Goal: Task Accomplishment & Management: Use online tool/utility

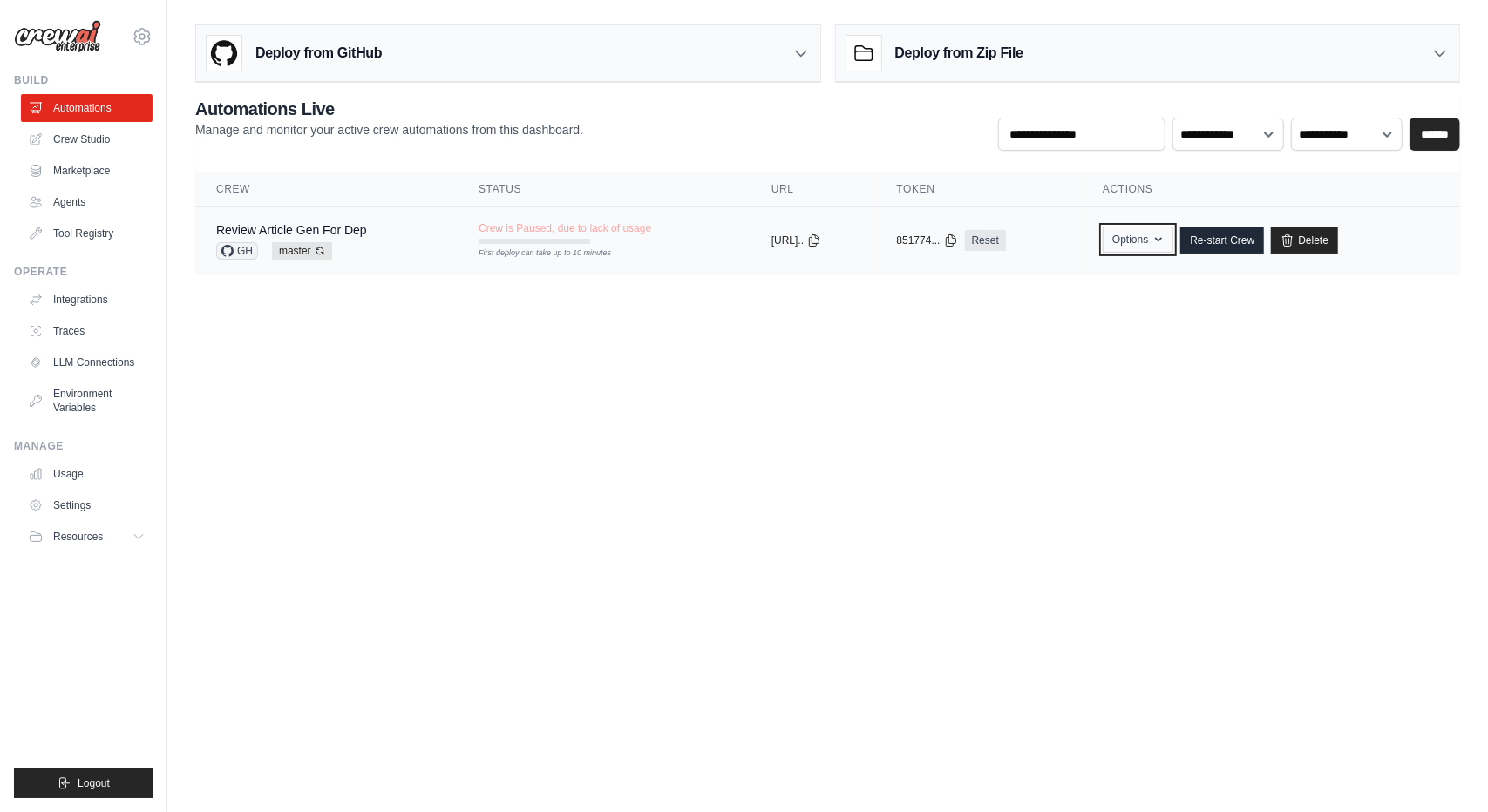
click at [1173, 236] on button "Options" at bounding box center [1139, 239] width 71 height 26
click at [1235, 242] on link "Re-start Crew" at bounding box center [1222, 240] width 84 height 26
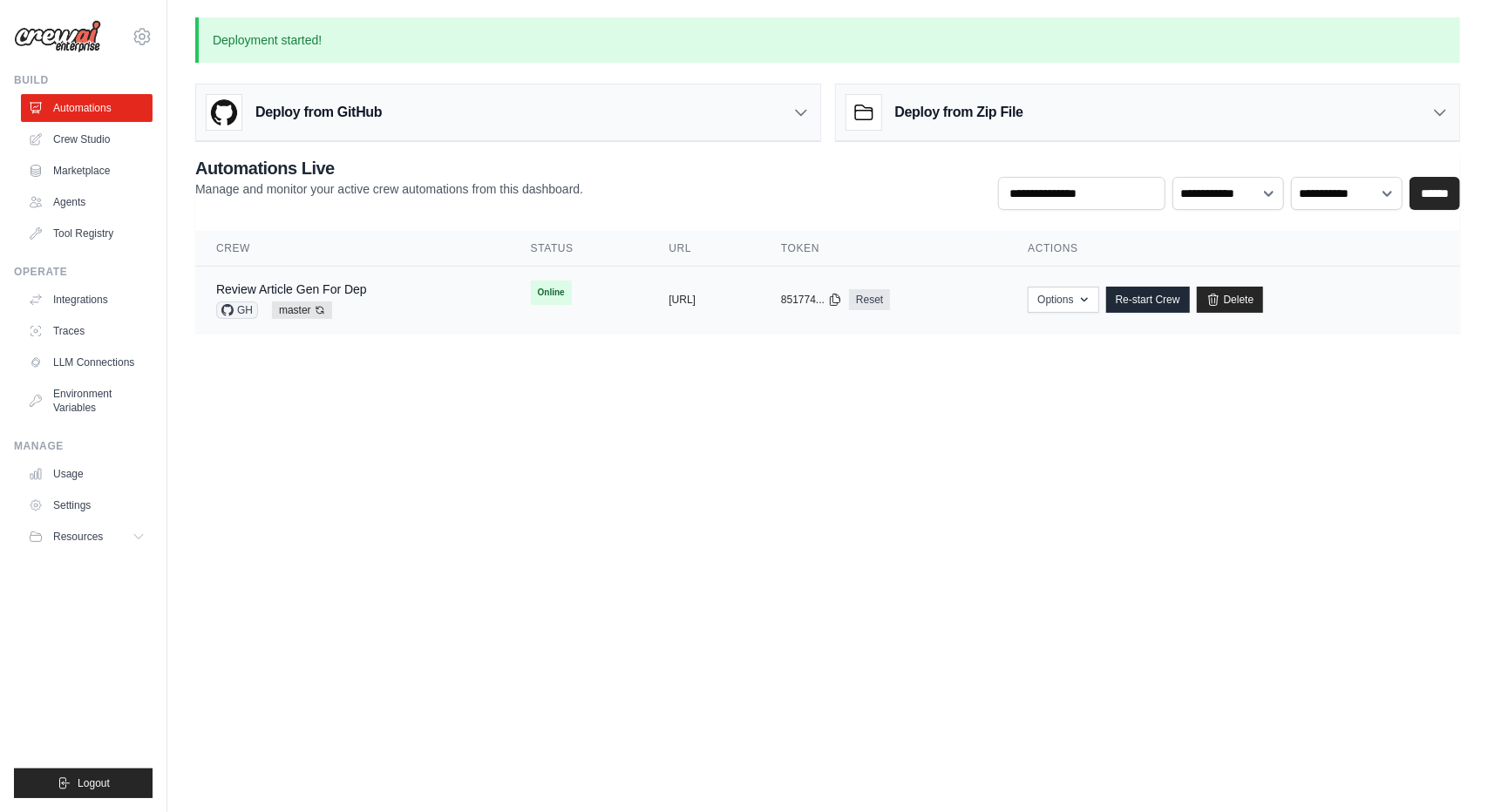
click at [424, 294] on div "Review Article Gen For Dep GH master Auto-deploy enabled" at bounding box center [353, 300] width 273 height 38
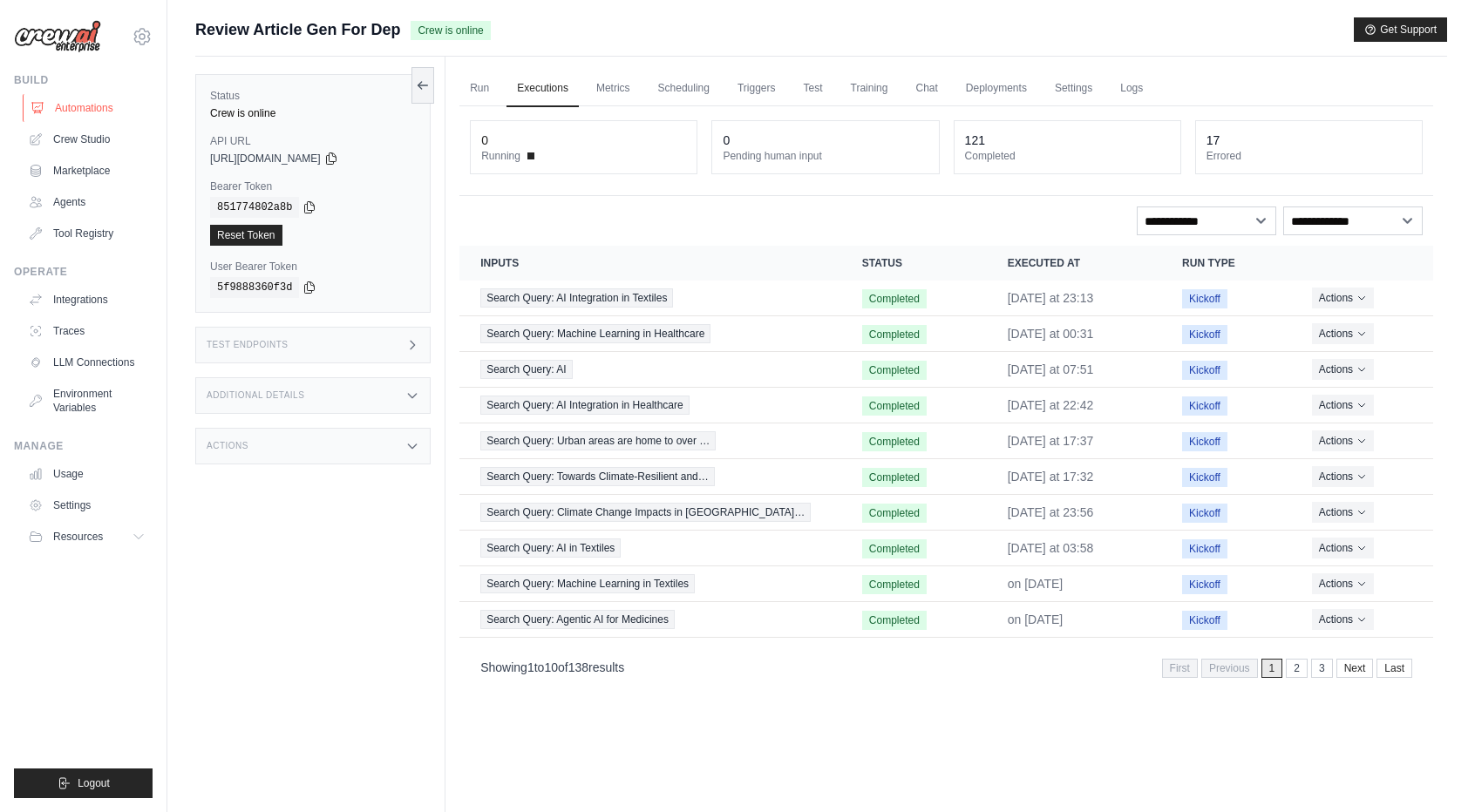
click at [95, 106] on link "Automations" at bounding box center [88, 108] width 132 height 28
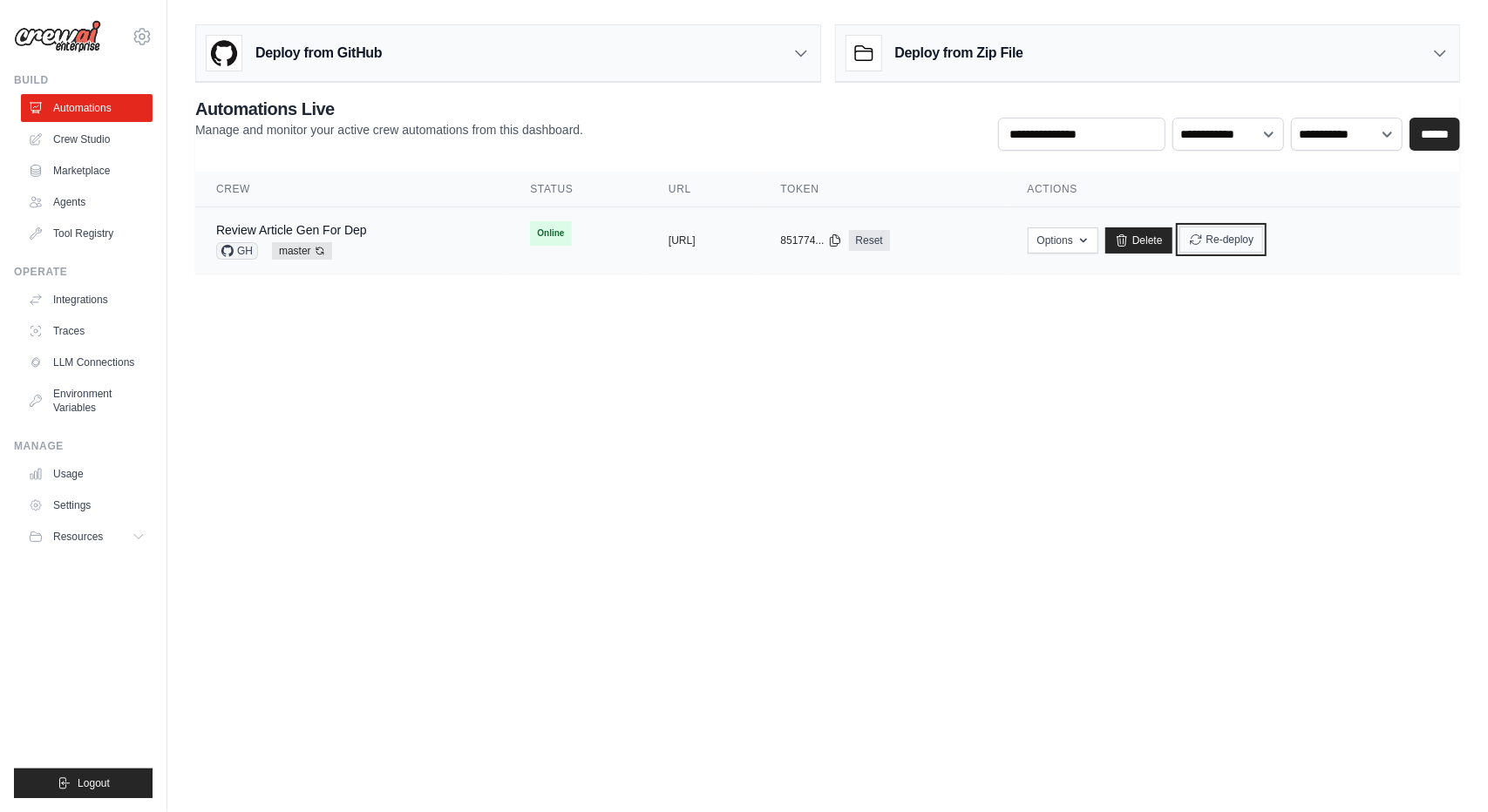
click at [1264, 246] on button "Re-deploy" at bounding box center [1222, 239] width 85 height 26
